Goal: Complete application form

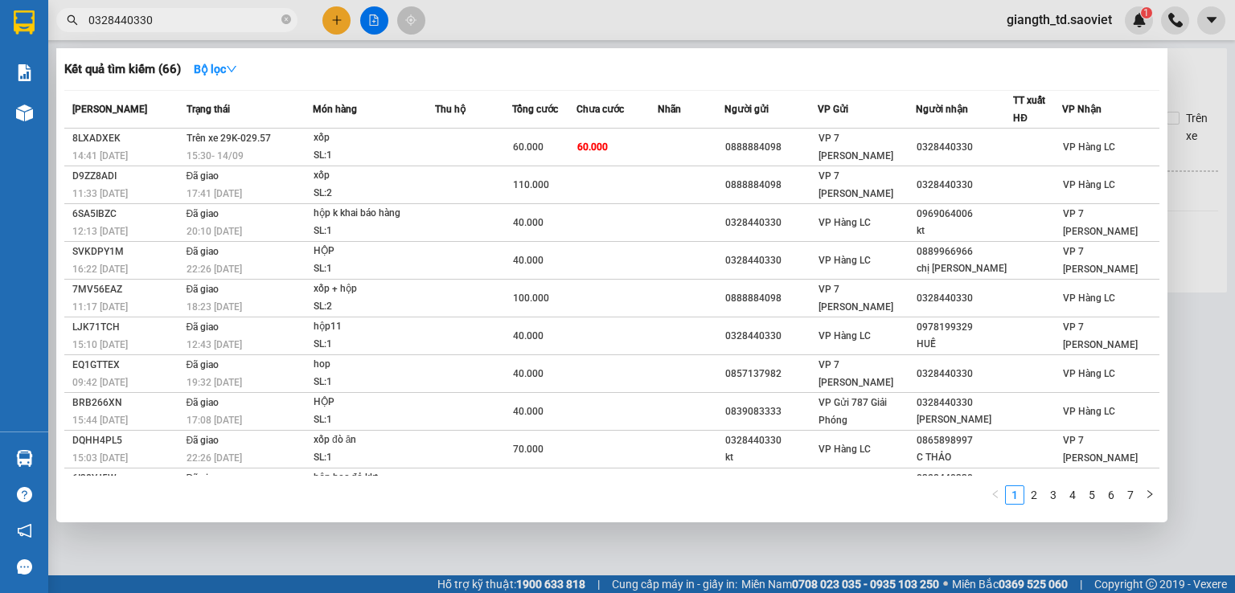
click at [184, 21] on input "0328440330" at bounding box center [183, 20] width 190 height 18
click at [187, 21] on input "0328440330" at bounding box center [183, 20] width 190 height 18
paste input "Trần"
click at [159, 18] on input "0328440330" at bounding box center [183, 20] width 190 height 18
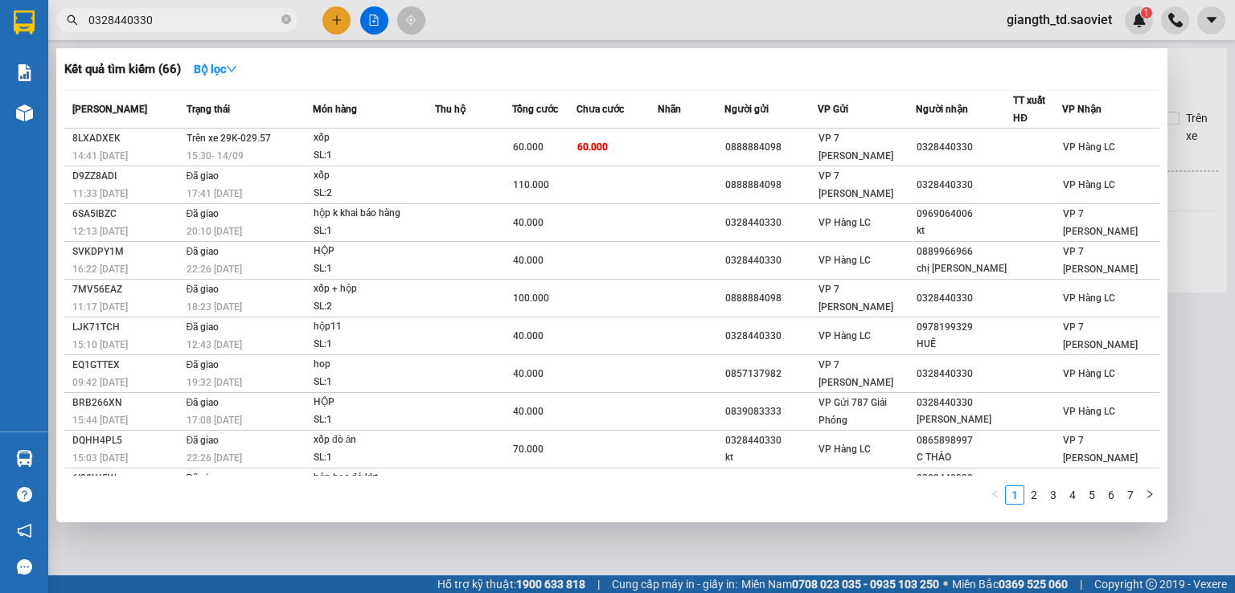
click at [159, 18] on input "0328440330" at bounding box center [183, 20] width 190 height 18
paste input "0379997395"
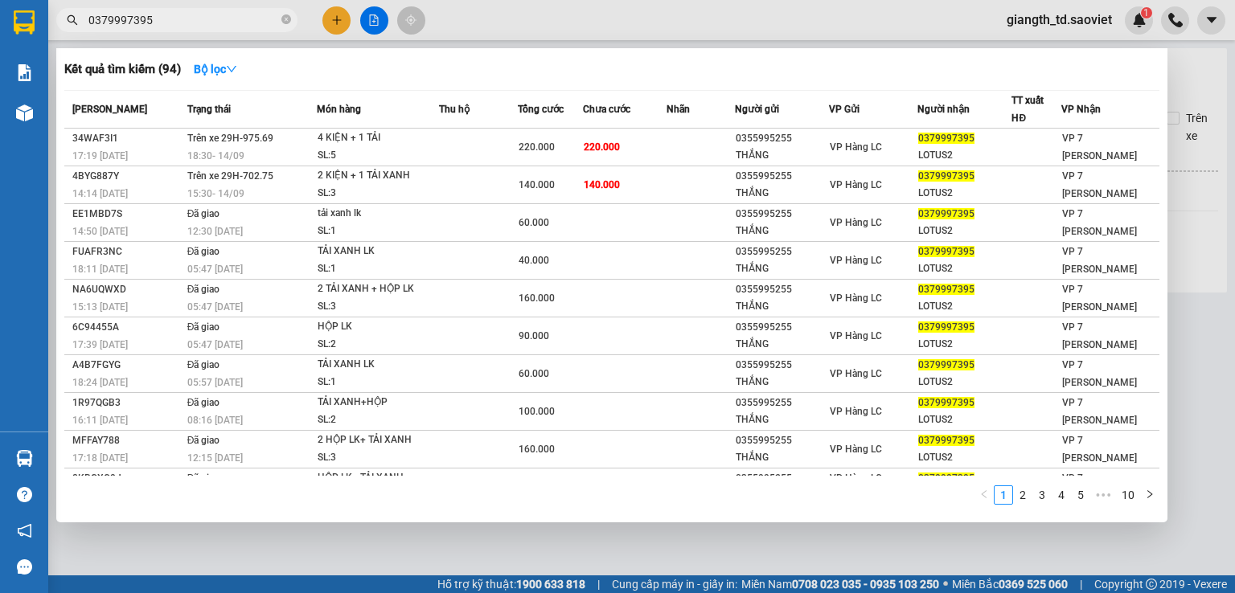
type input "0379997395"
click at [212, 23] on input "0379997395" at bounding box center [183, 20] width 190 height 18
click at [193, 24] on input "0379997395" at bounding box center [183, 20] width 190 height 18
click at [154, 23] on input "0379997395" at bounding box center [183, 20] width 190 height 18
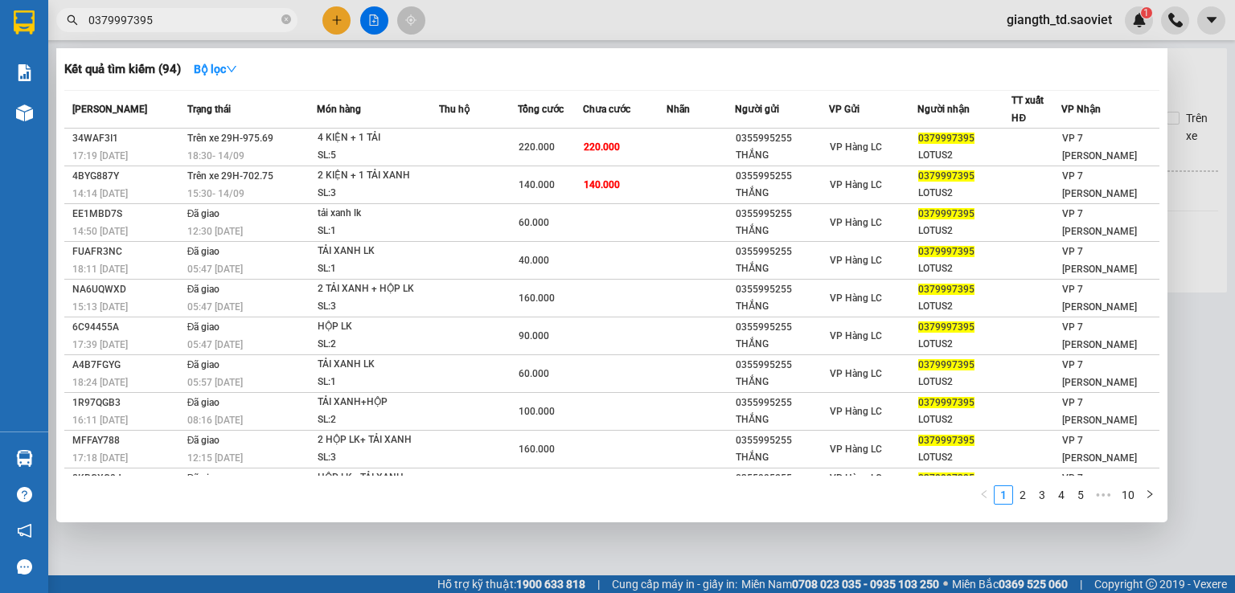
click at [154, 23] on input "0379997395" at bounding box center [183, 20] width 190 height 18
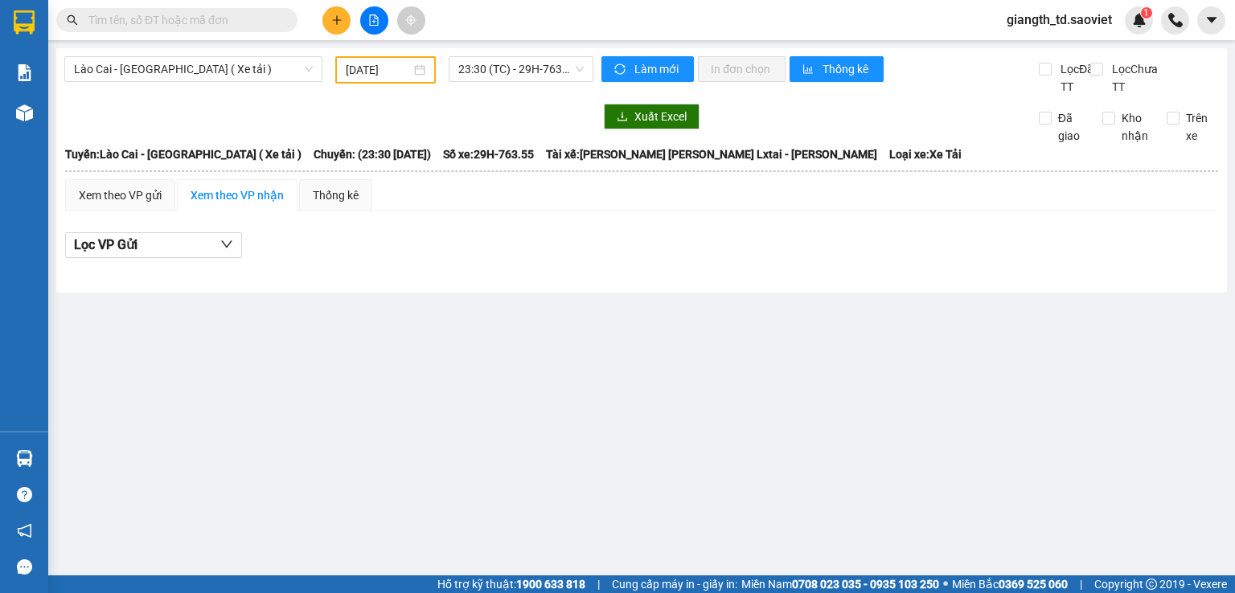
paste input "0379997395Anh"
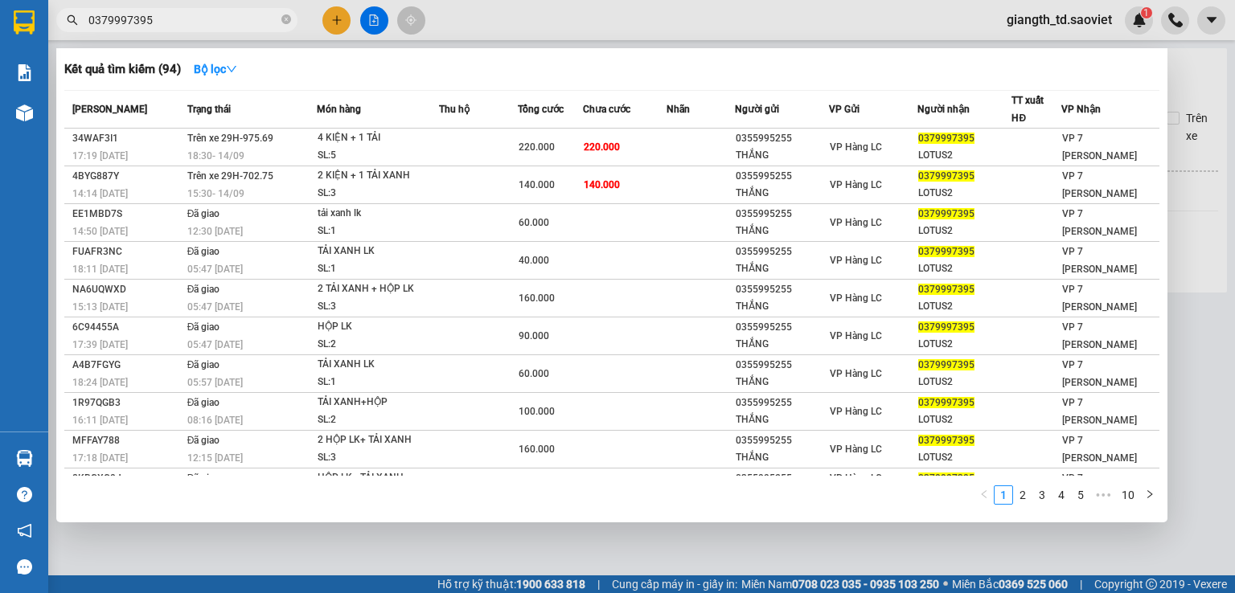
click at [194, 23] on input "0379997395" at bounding box center [183, 20] width 190 height 18
paste input "814348833"
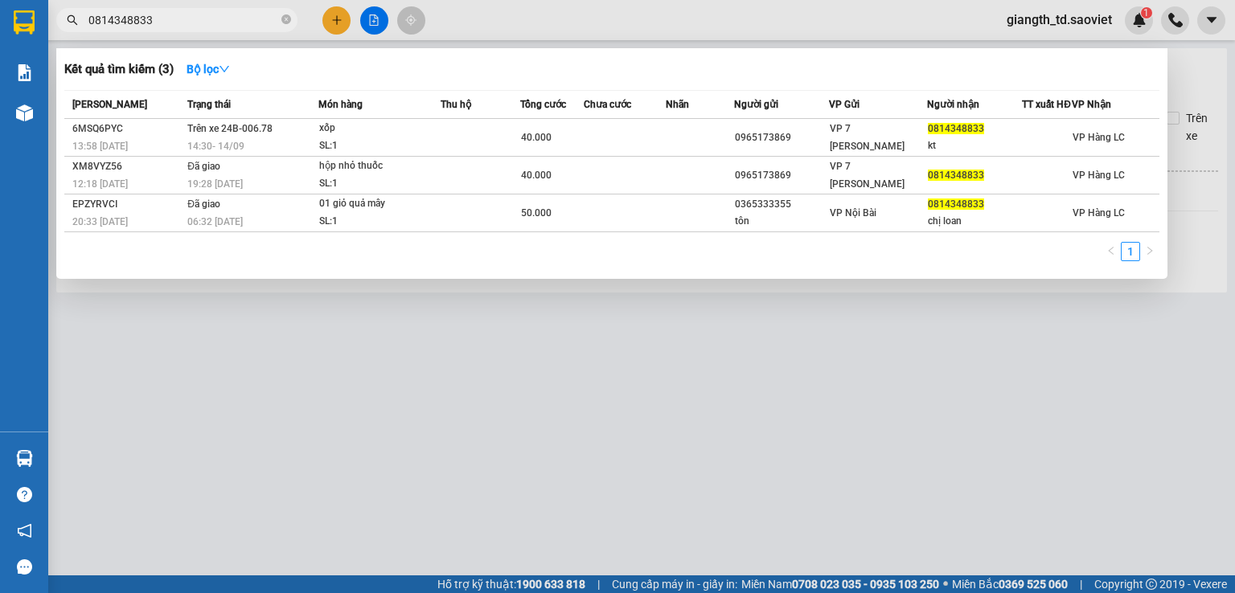
click at [161, 28] on input "0814348833" at bounding box center [183, 20] width 190 height 18
paste input "52817776"
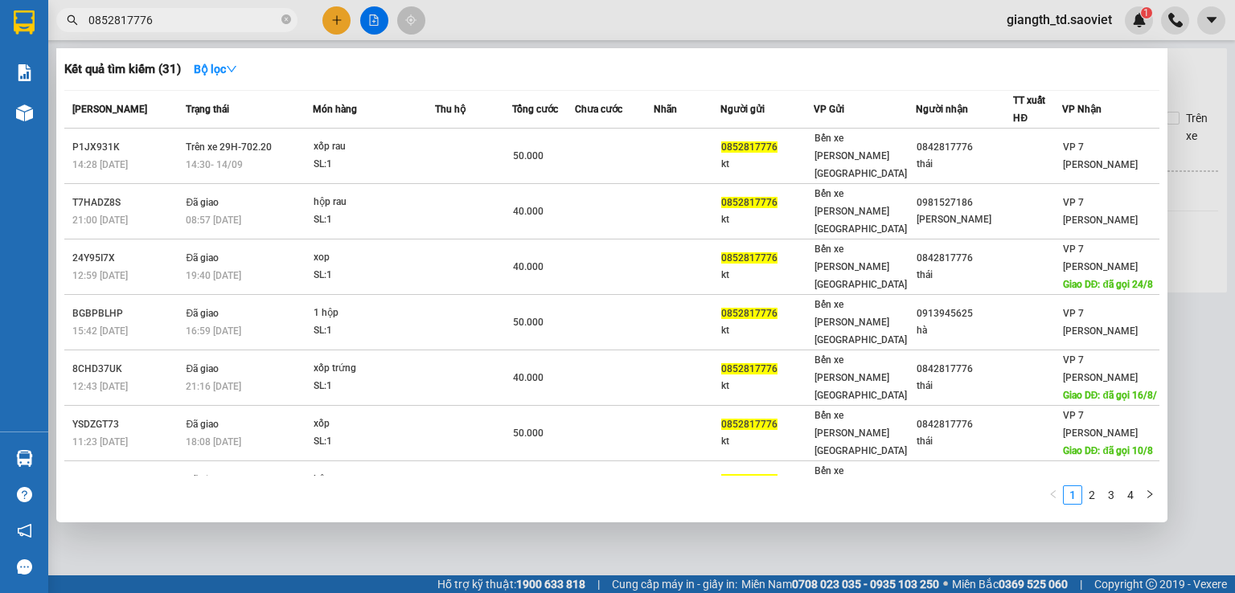
type input "0852817776"
